Goal: Find specific page/section: Find specific page/section

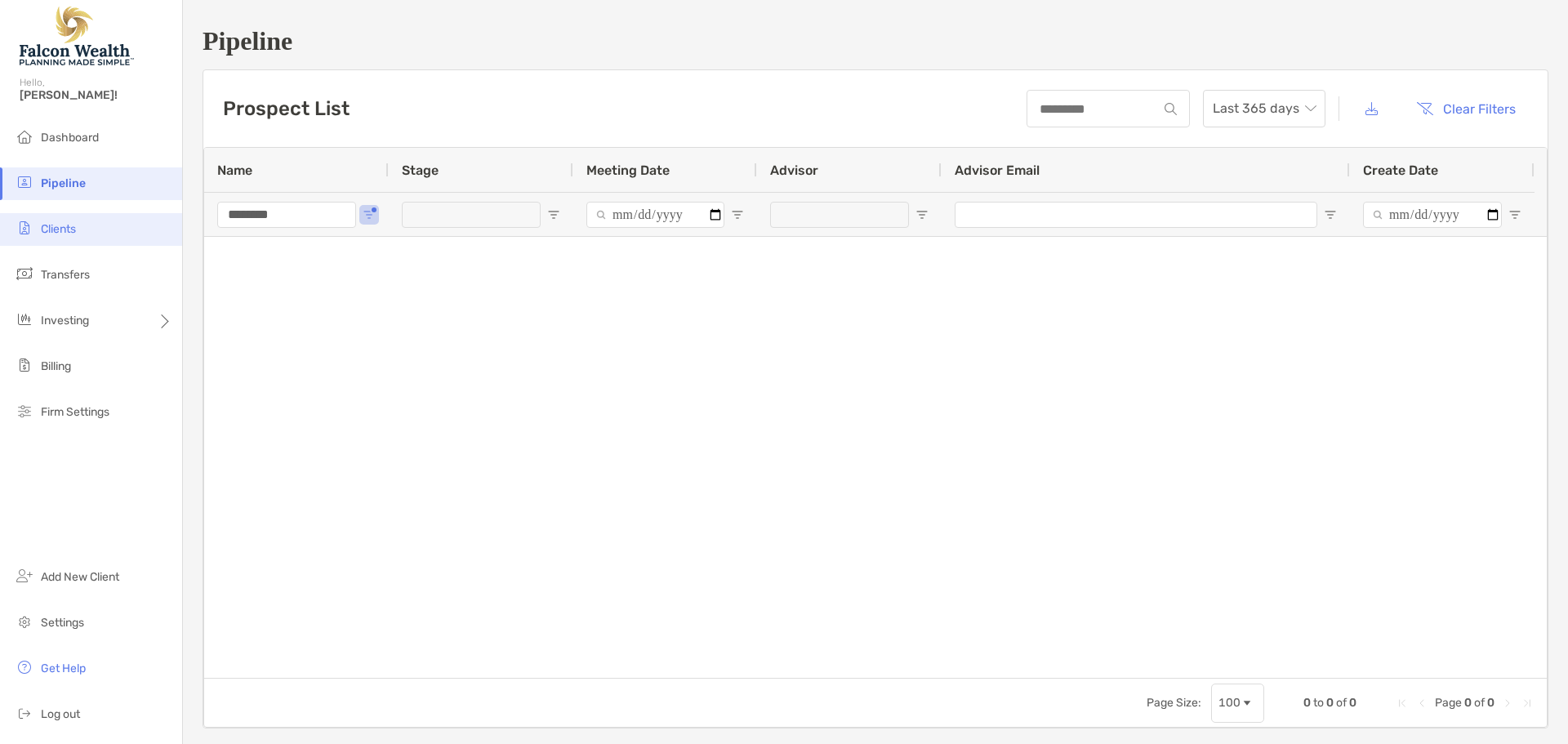
click at [104, 231] on li "Clients" at bounding box center [91, 229] width 182 height 33
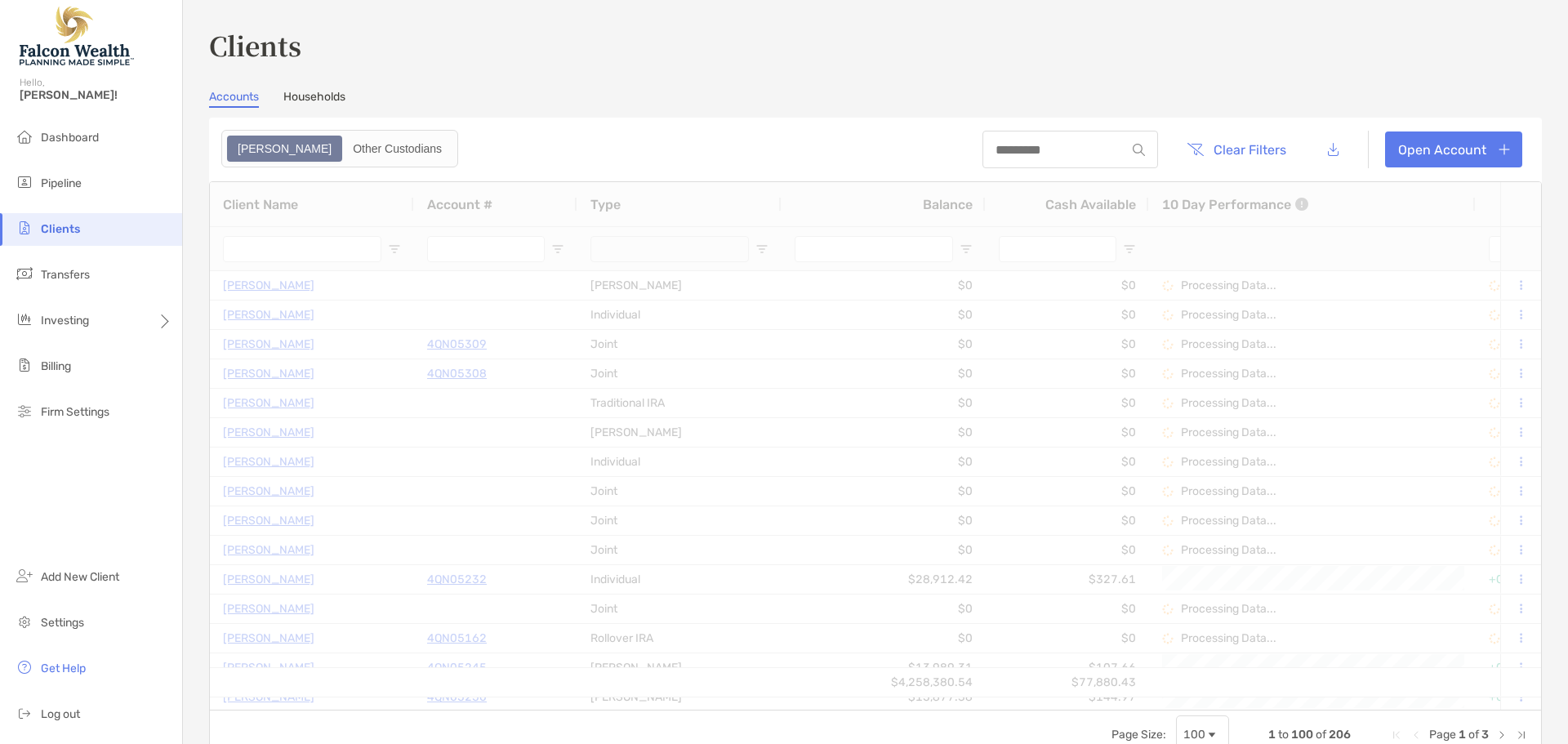
type input "********"
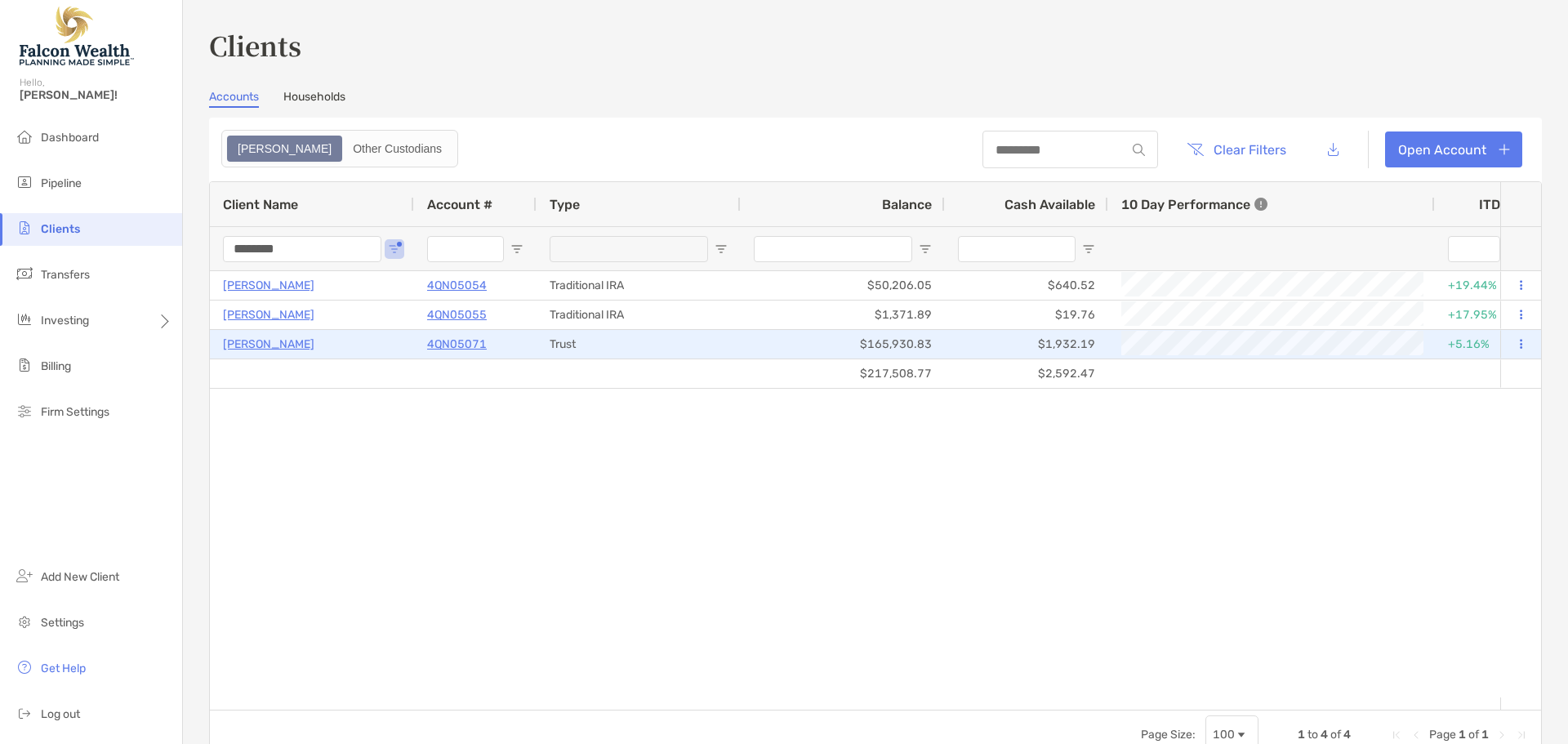
click at [455, 343] on p "4QN05071" at bounding box center [456, 344] width 60 height 20
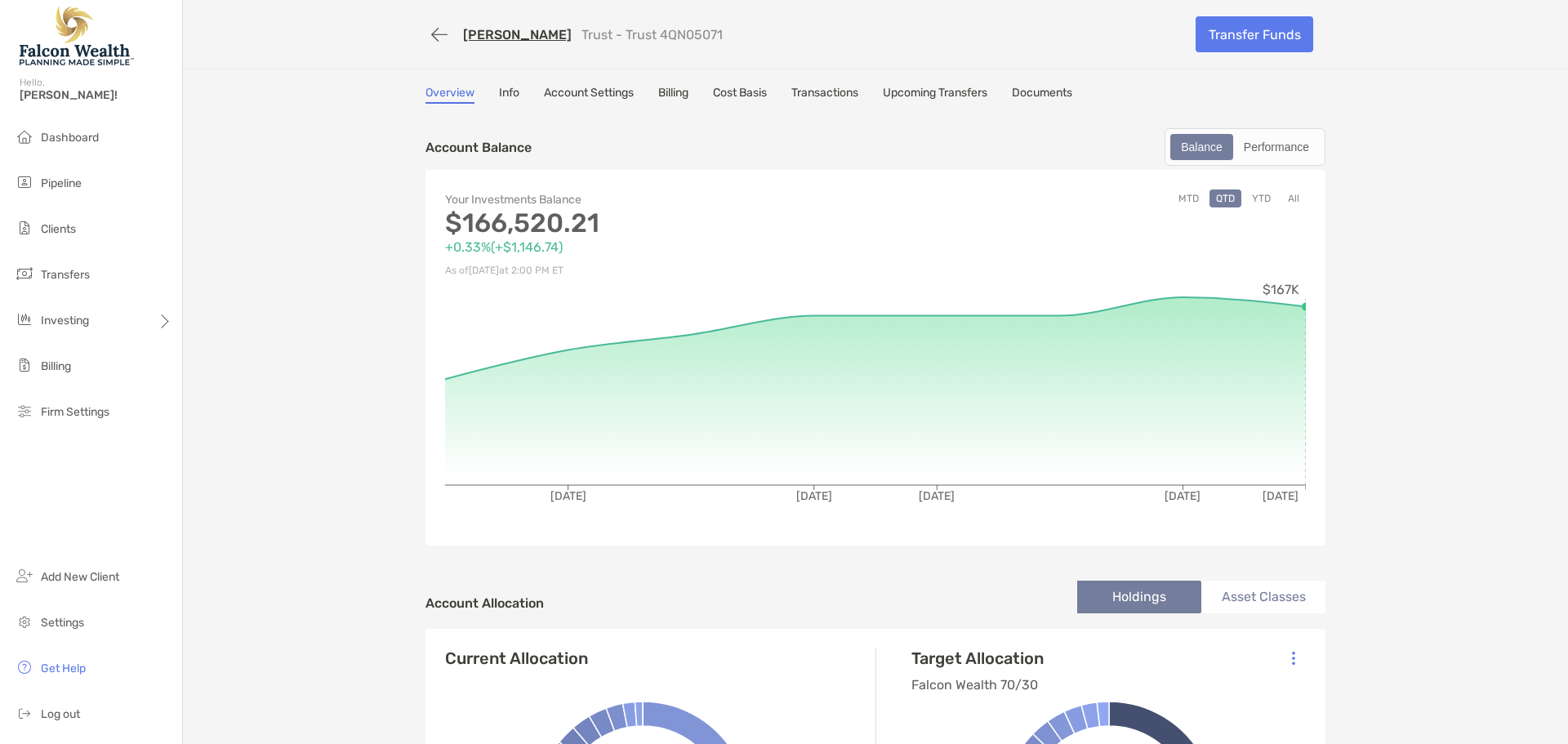
click at [1282, 197] on button "All" at bounding box center [1293, 198] width 24 height 18
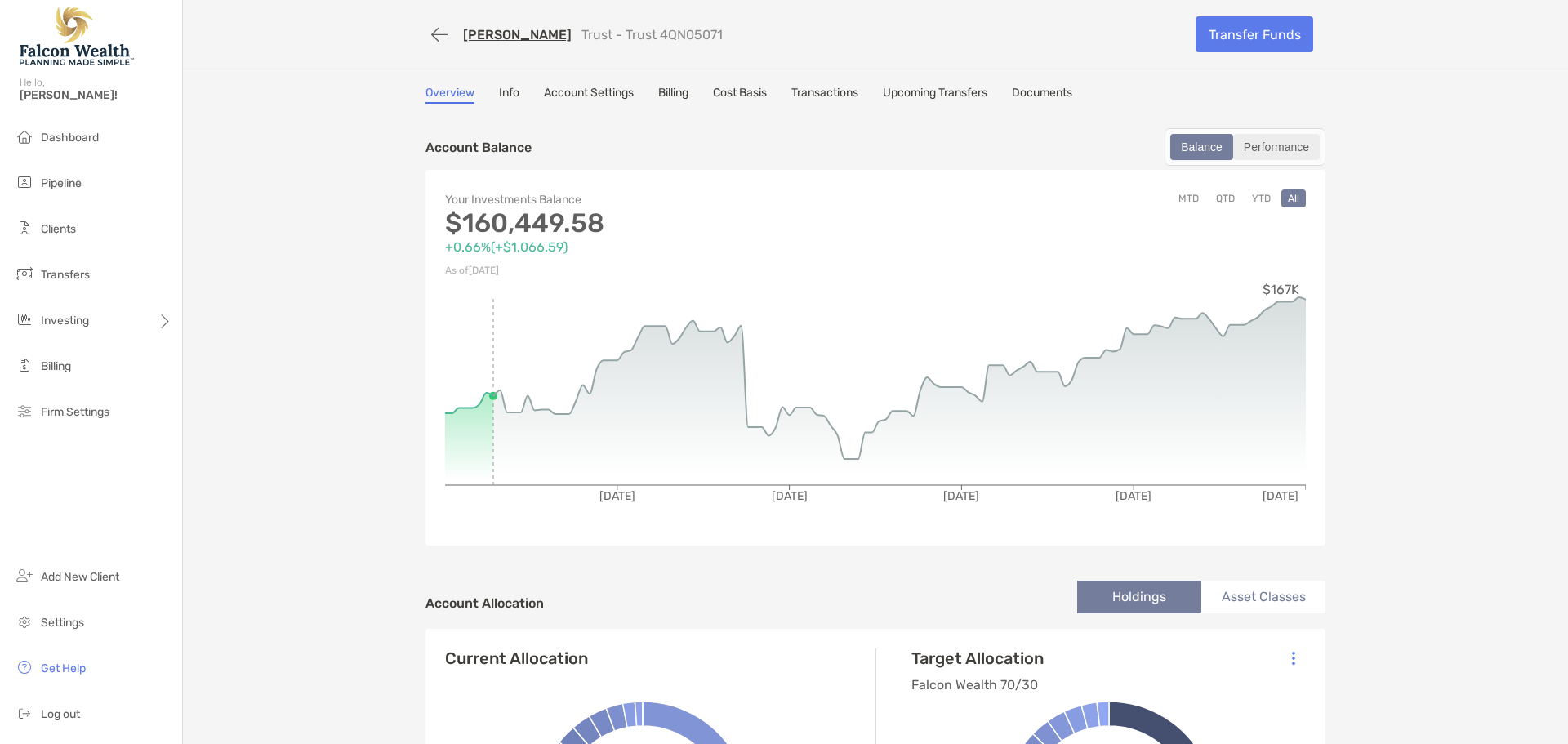
click at [1276, 147] on div "Performance" at bounding box center [1276, 146] width 83 height 23
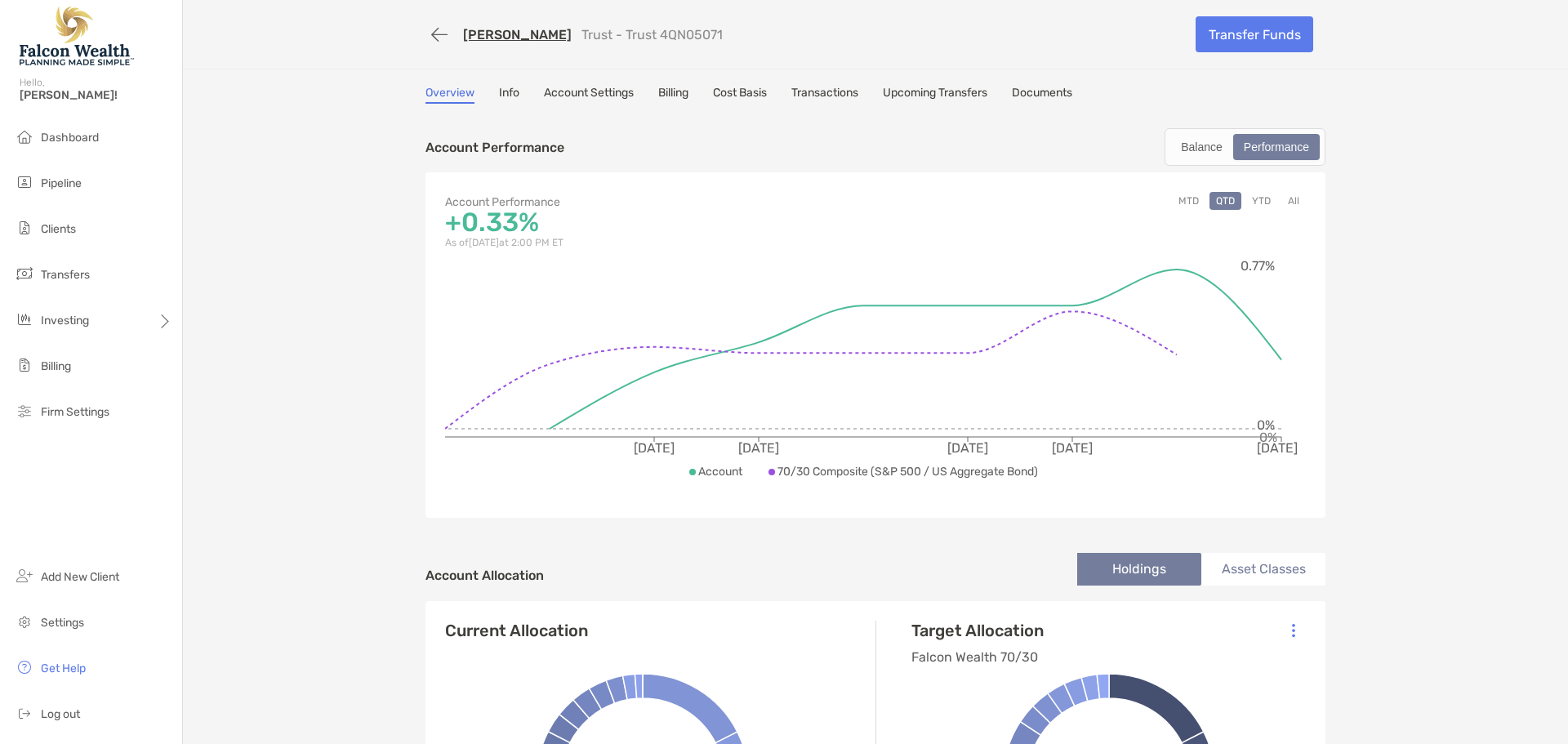
click at [1288, 202] on button "All" at bounding box center [1293, 200] width 24 height 18
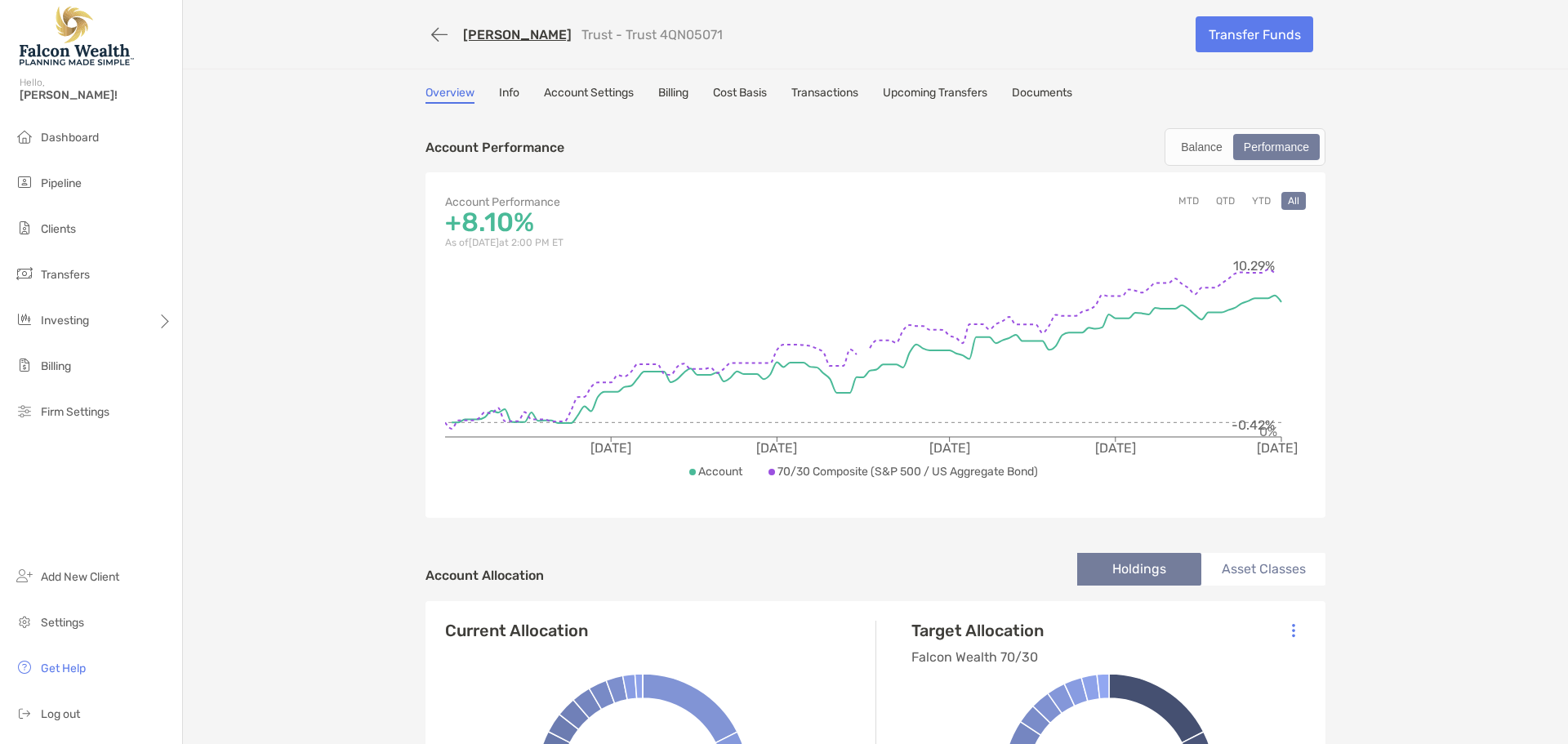
click at [1033, 94] on link "Documents" at bounding box center [1043, 94] width 61 height 18
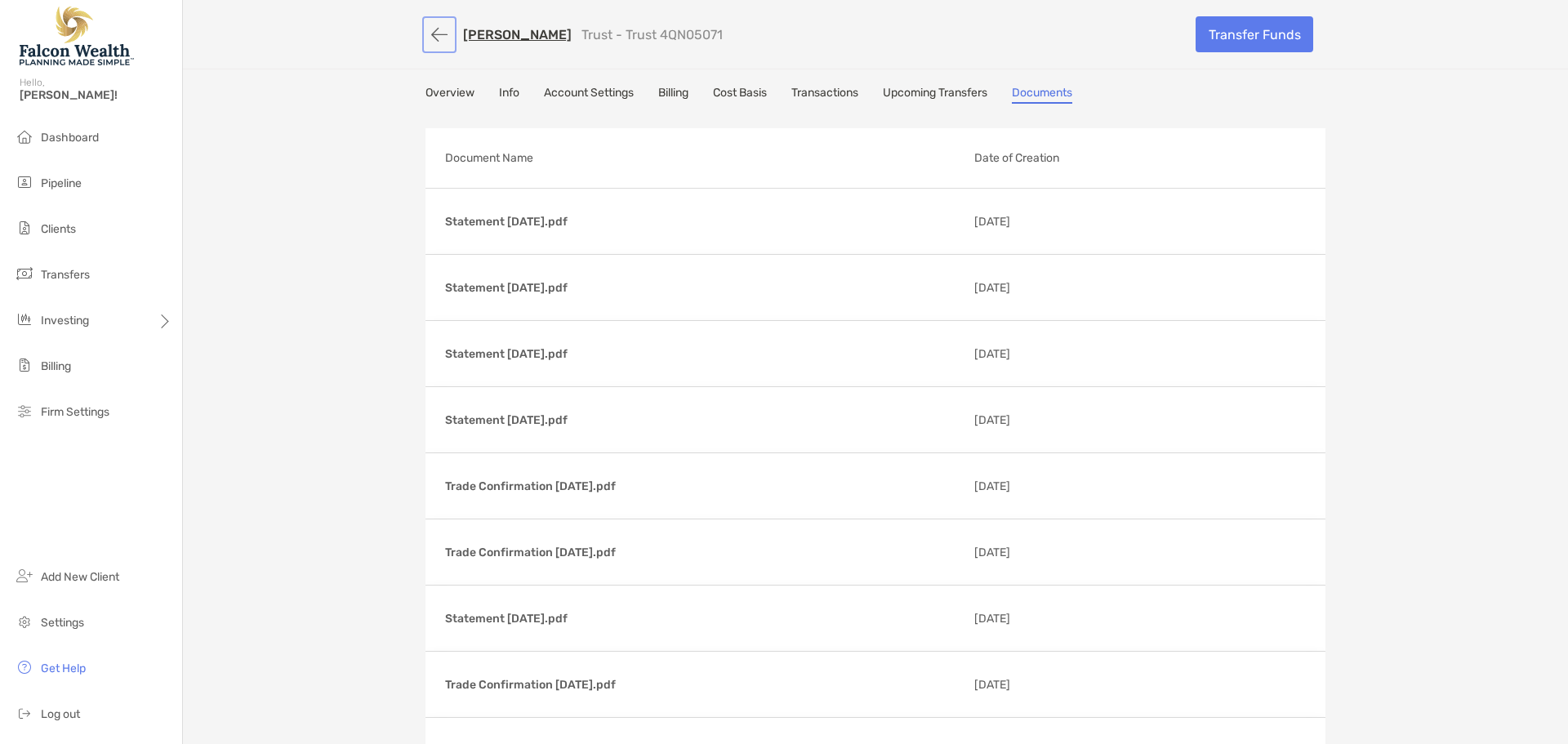
click at [439, 35] on button "button" at bounding box center [439, 35] width 28 height 30
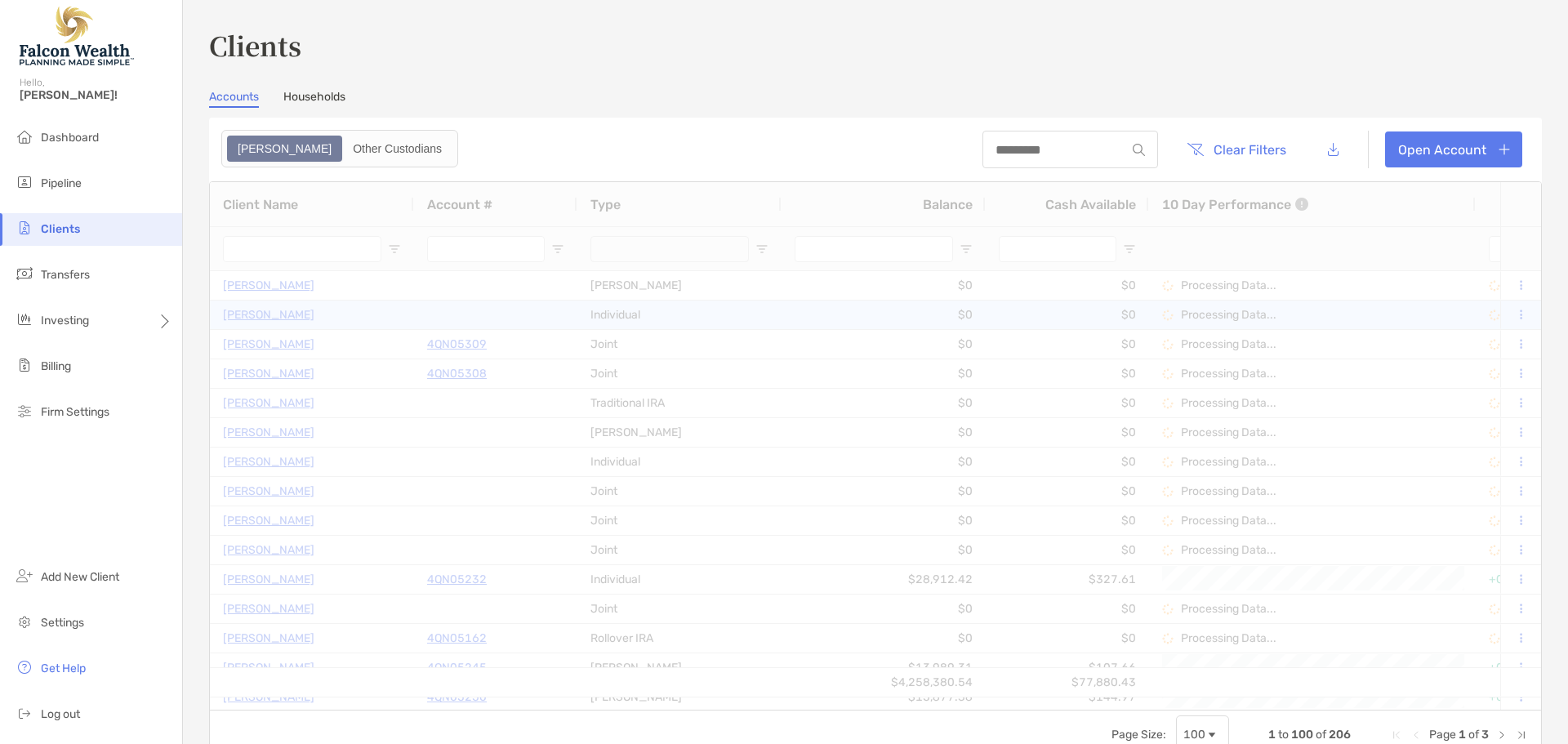
type input "********"
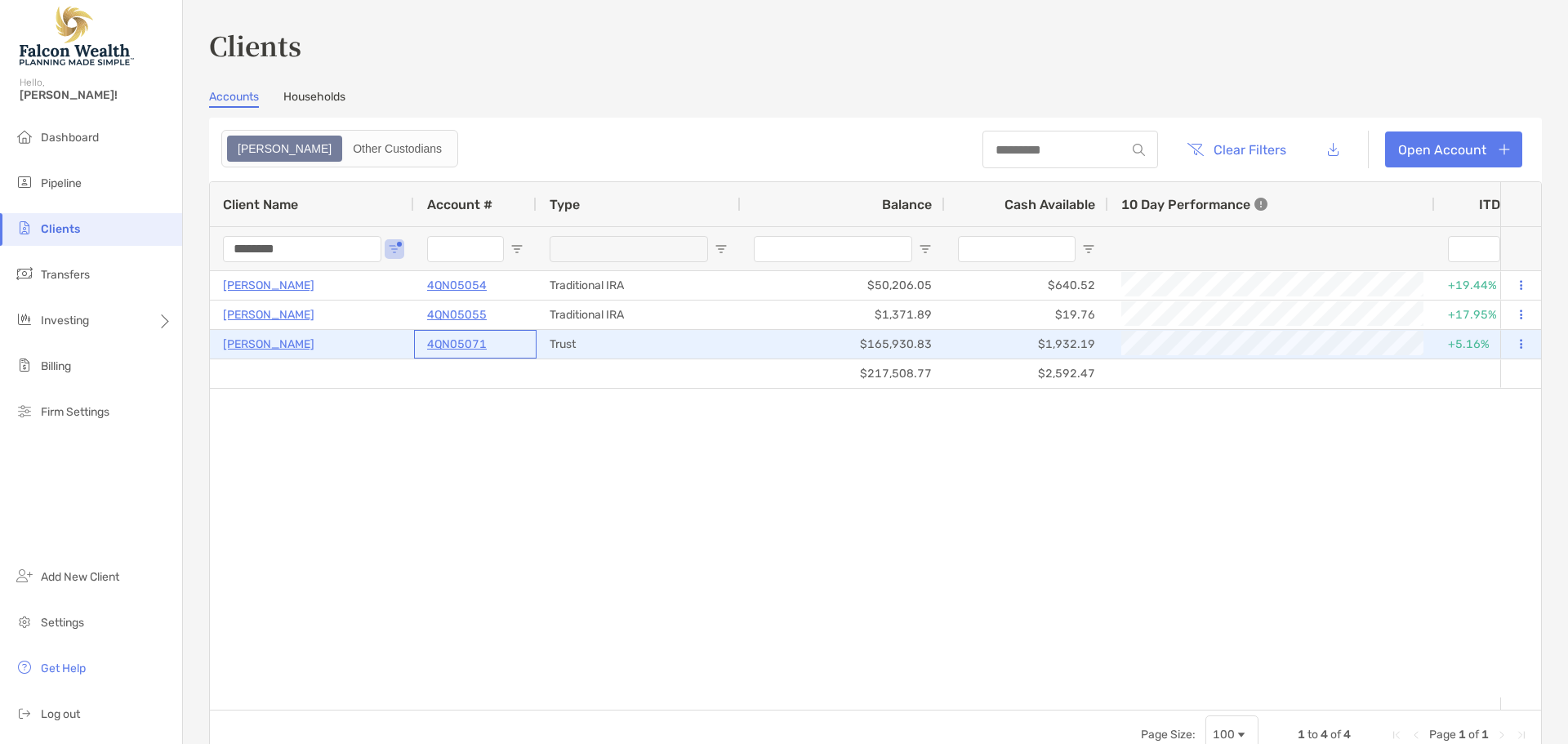
click at [451, 346] on p "4QN05071" at bounding box center [456, 344] width 60 height 20
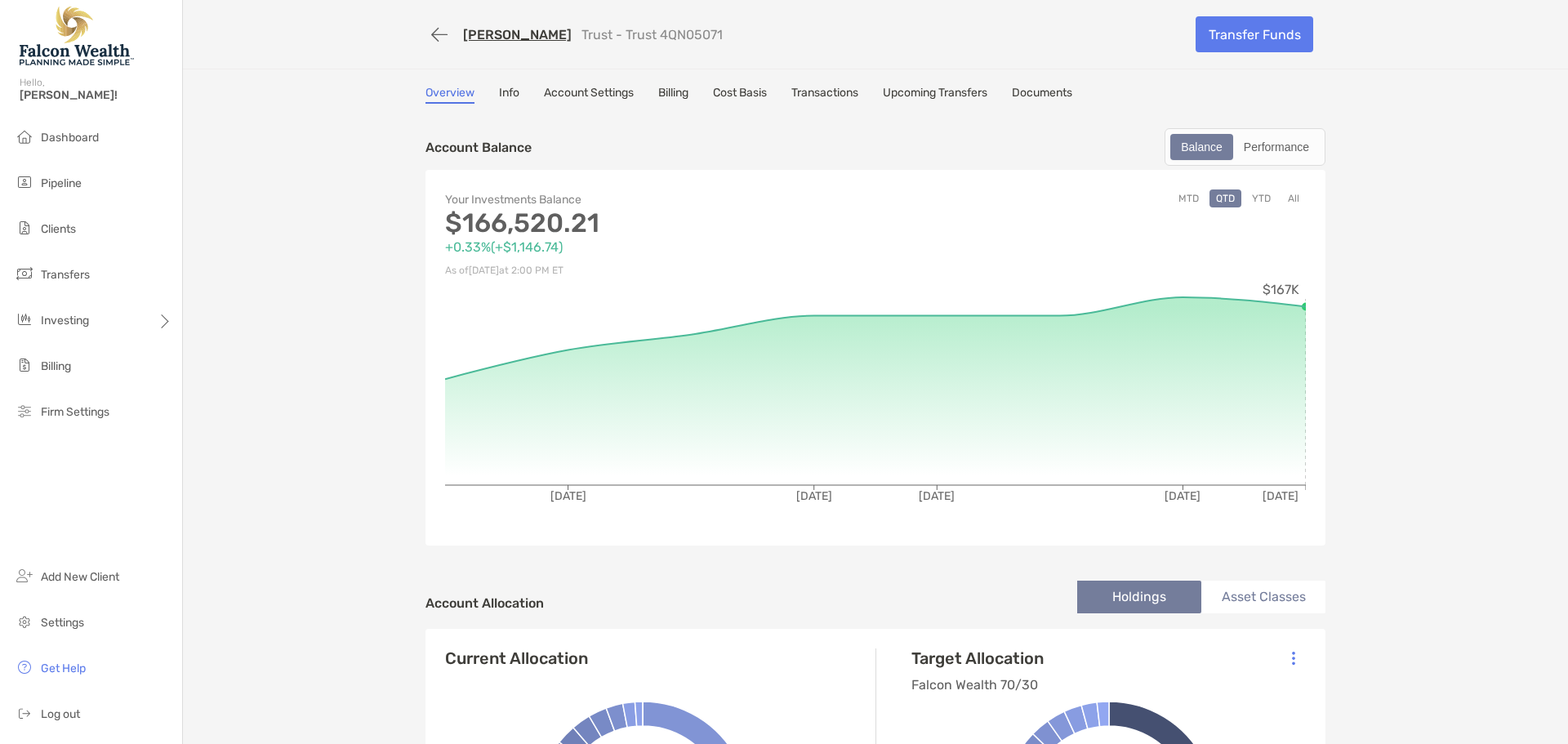
click at [1045, 96] on link "Documents" at bounding box center [1043, 94] width 61 height 18
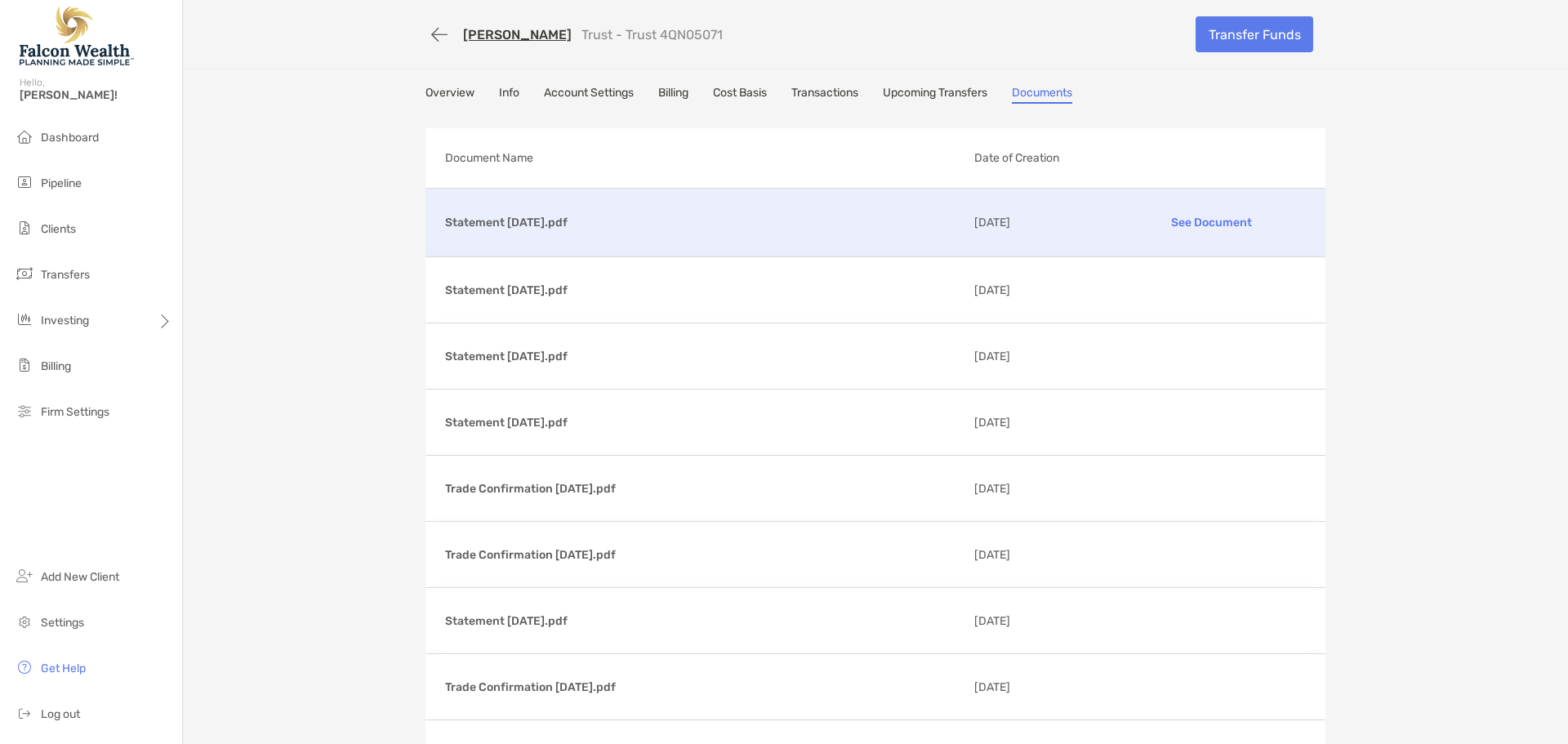
click at [1205, 224] on p "See Document" at bounding box center [1211, 222] width 189 height 29
click at [744, 98] on link "Cost Basis" at bounding box center [740, 94] width 54 height 18
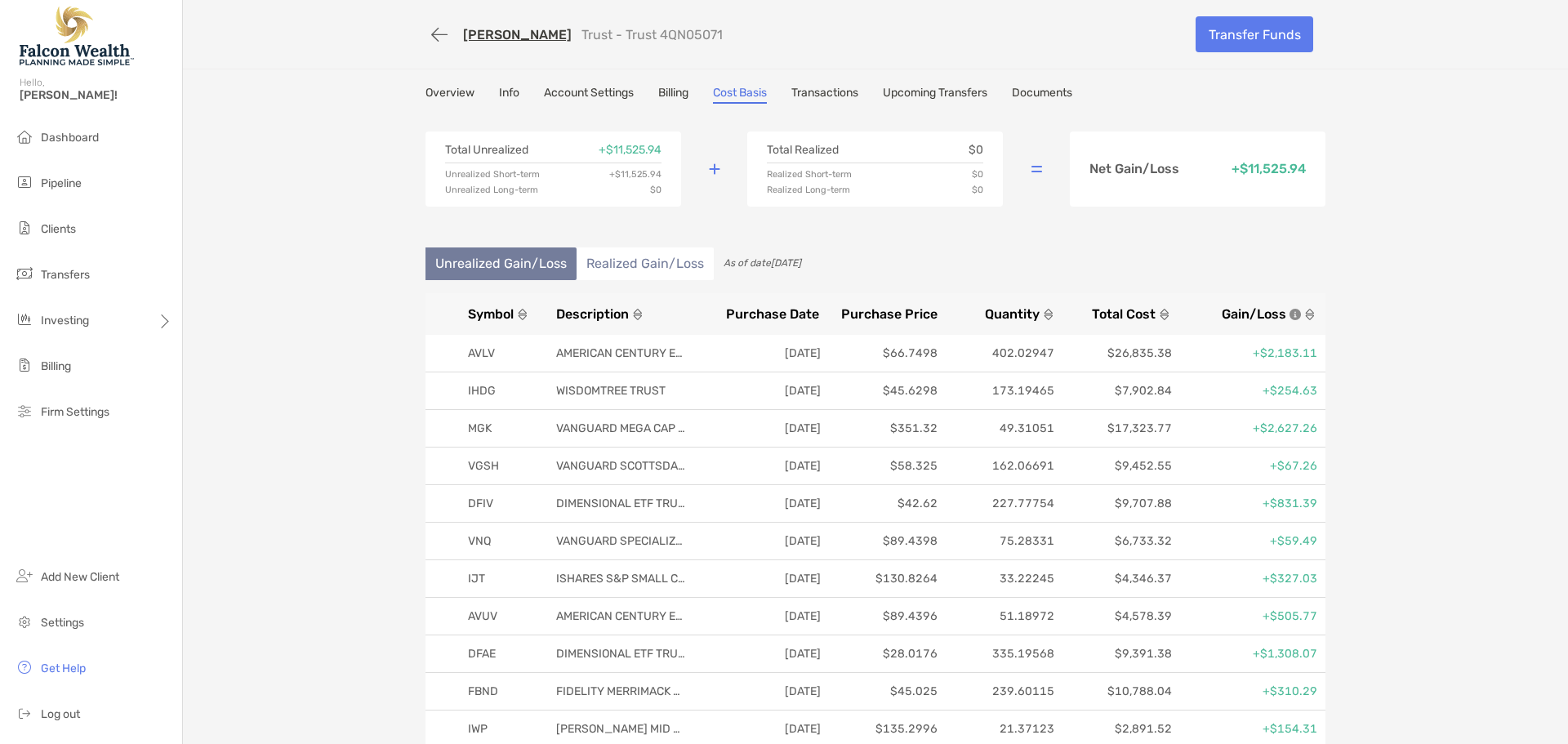
click at [1033, 95] on link "Documents" at bounding box center [1043, 94] width 61 height 18
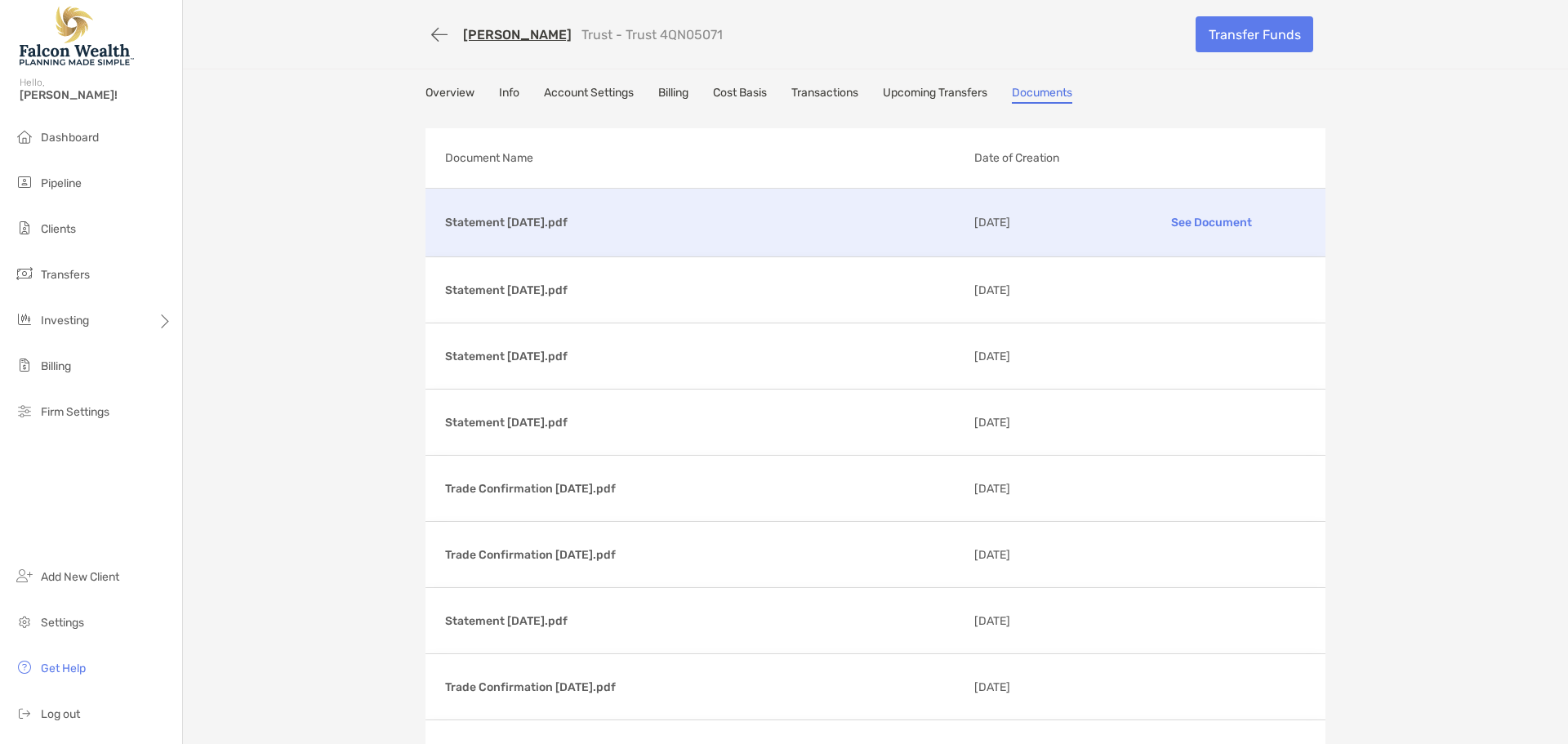
click at [1184, 221] on p "See Document" at bounding box center [1211, 222] width 189 height 29
